Goal: Transaction & Acquisition: Obtain resource

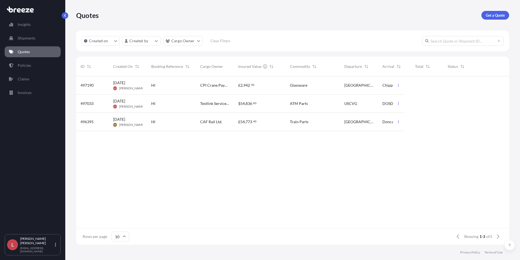
scroll to position [4, 4]
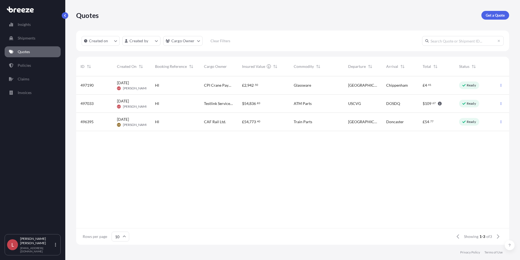
click at [415, 16] on p "Get a Quote" at bounding box center [495, 15] width 19 height 5
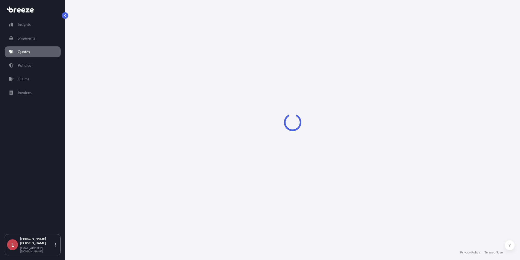
select select "Sea"
select select "1"
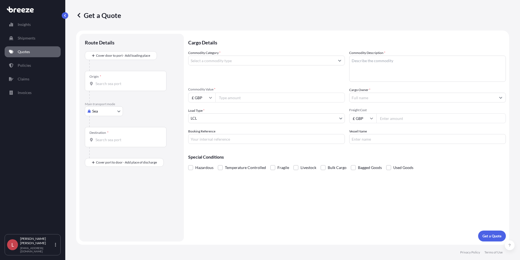
click at [100, 111] on body "Insights Shipments Quotes Policies Claims Invoices L [PERSON_NAME] [PERSON_NAME…" at bounding box center [260, 130] width 520 height 260
click at [100, 143] on span "Road" at bounding box center [99, 144] width 9 height 5
select select "Road"
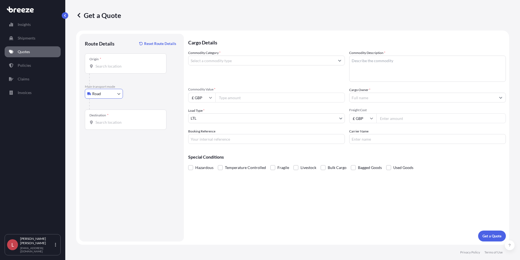
click at [116, 63] on div "Origin *" at bounding box center [126, 63] width 82 height 20
click at [116, 63] on input "Origin *" at bounding box center [128, 65] width 64 height 5
type input "[GEOGRAPHIC_DATA], [GEOGRAPHIC_DATA]"
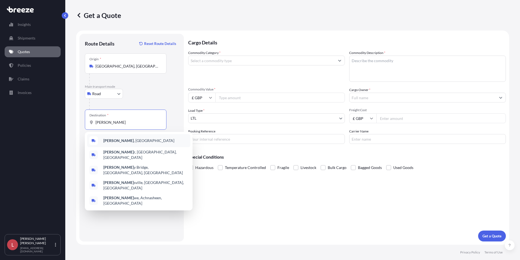
click at [115, 140] on span "[GEOGRAPHIC_DATA] , [GEOGRAPHIC_DATA]" at bounding box center [138, 140] width 71 height 5
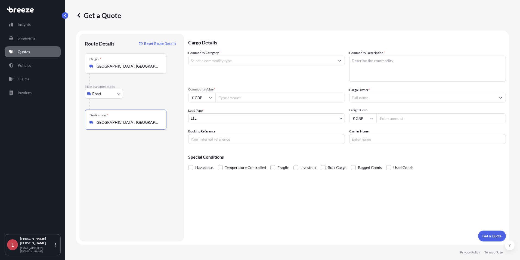
type input "[GEOGRAPHIC_DATA], [GEOGRAPHIC_DATA]"
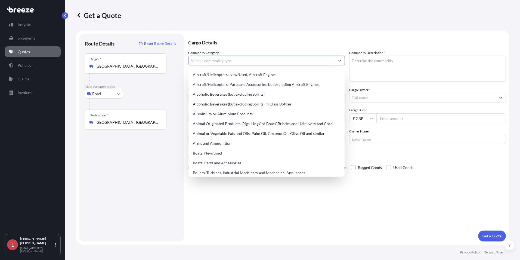
click at [248, 59] on input "Commodity Category *" at bounding box center [262, 61] width 146 height 10
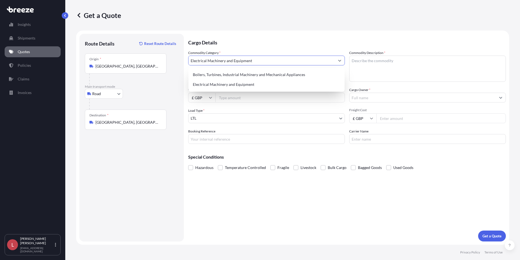
type input "Electrical Machinery and Equipment"
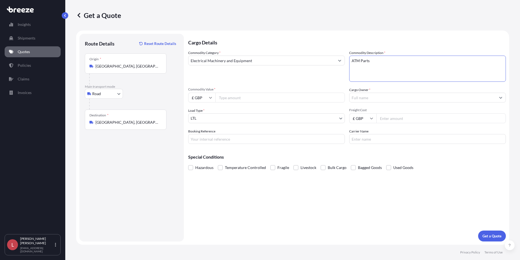
type textarea "ATM Parts"
click at [195, 96] on input "£ GBP" at bounding box center [201, 98] width 27 height 10
click at [202, 111] on div "€ EUR" at bounding box center [202, 112] width 23 height 10
type input "€ EUR"
click at [228, 98] on input "Commodity Value *" at bounding box center [281, 98] width 130 height 10
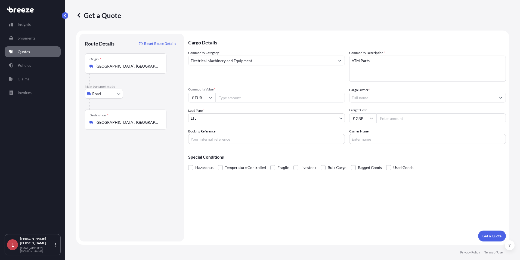
drag, startPoint x: 231, startPoint y: 98, endPoint x: 230, endPoint y: 95, distance: 3.6
click at [231, 98] on input "Commodity Value *" at bounding box center [281, 98] width 130 height 10
type input "1024.34"
type input "Testlink Services Ltd."
click at [384, 117] on input "Freight Cost" at bounding box center [442, 118] width 130 height 10
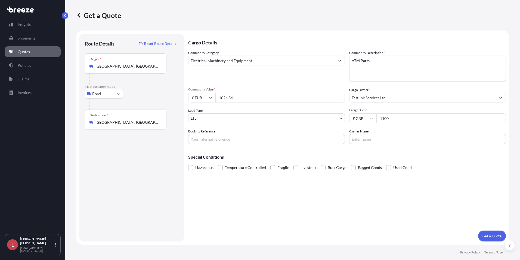
type input "1100"
click at [203, 139] on input "Booking Reference" at bounding box center [266, 139] width 157 height 10
type input "HI85160"
type input "Trans Europe"
click at [415, 232] on button "Get a Quote" at bounding box center [492, 235] width 28 height 11
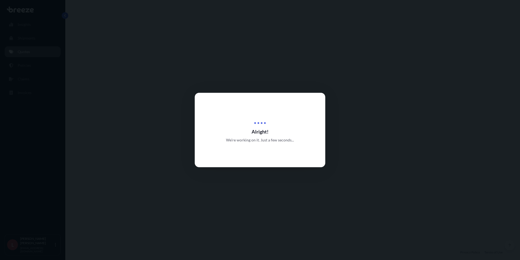
select select "Road"
select select "1"
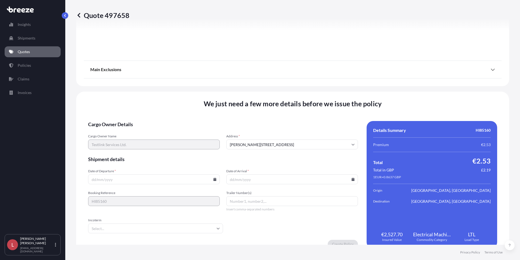
scroll to position [604, 0]
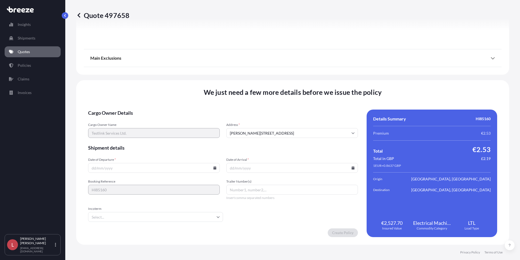
click at [214, 169] on icon at bounding box center [215, 167] width 3 height 3
click at [153, 139] on button "28" at bounding box center [153, 140] width 9 height 9
type input "[DATE]"
click at [355, 168] on div "Cargo Owner Details Cargo Owner Name Testlink Services Ltd. Address * [GEOGRAPH…" at bounding box center [292, 172] width 409 height 127
click at [352, 168] on icon at bounding box center [353, 167] width 3 height 3
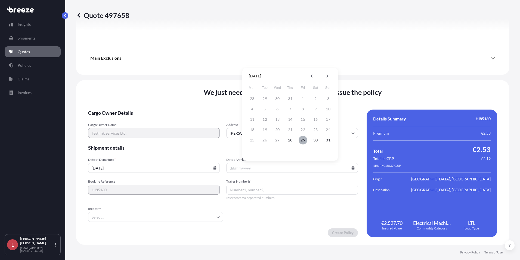
click at [303, 138] on button "29" at bounding box center [303, 140] width 9 height 9
type input "[DATE]"
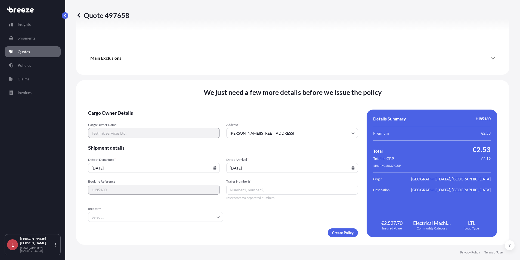
click at [259, 190] on input "Trailer Number(s)" at bounding box center [292, 190] width 132 height 10
type input "Trans Europe"
type input "e"
click at [109, 229] on li "EXW" at bounding box center [154, 231] width 129 height 10
type input "EXW"
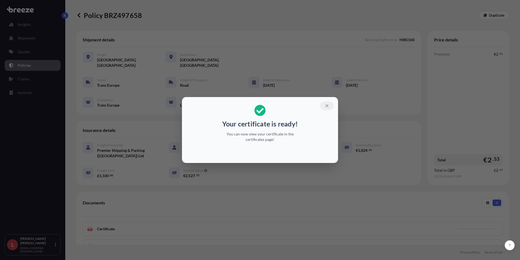
click at [325, 105] on icon "button" at bounding box center [327, 105] width 5 height 5
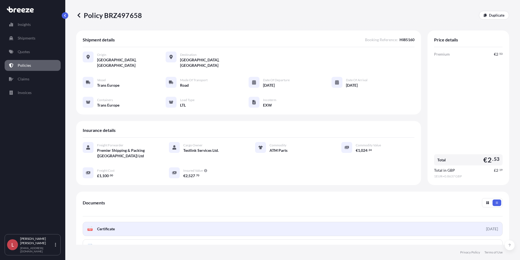
click at [141, 222] on link "PDF Certificate [DATE]" at bounding box center [293, 229] width 420 height 14
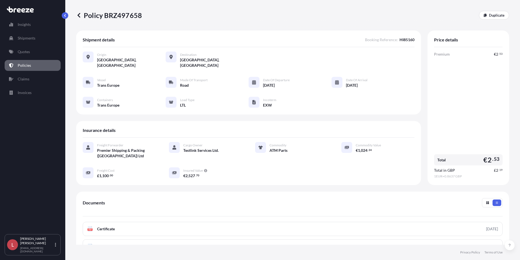
click at [79, 14] on icon at bounding box center [79, 15] width 3 height 5
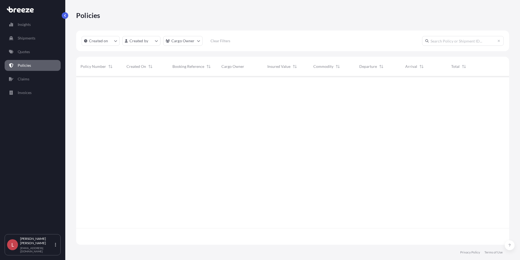
scroll to position [167, 429]
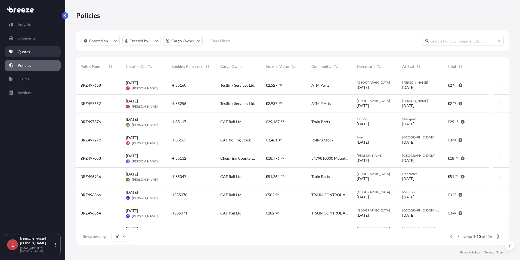
click at [29, 51] on p "Quotes" at bounding box center [24, 51] width 12 height 5
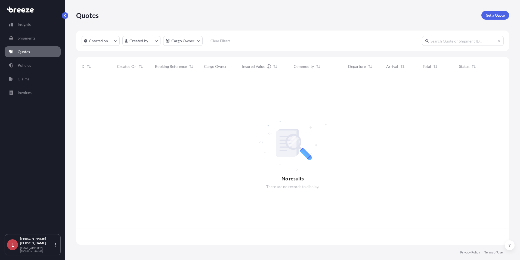
scroll to position [167, 429]
